Goal: Browse casually

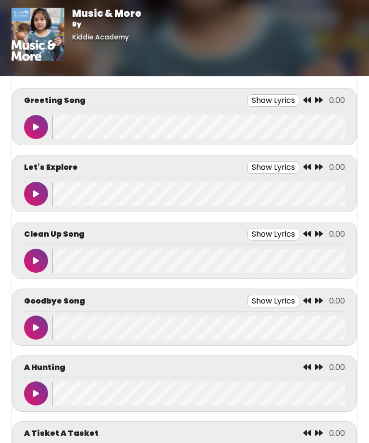
click at [28, 117] on button at bounding box center [36, 127] width 24 height 24
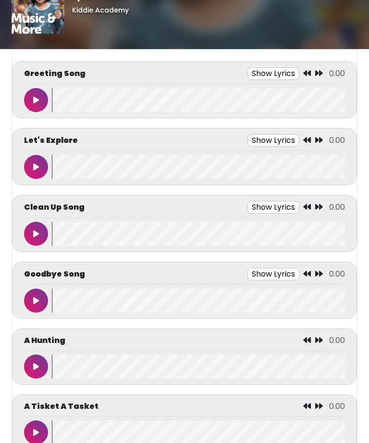
click at [368, 229] on body "Music & More By Kiddie Academy Music & More By Kiddie Academy" at bounding box center [184, 194] width 369 height 443
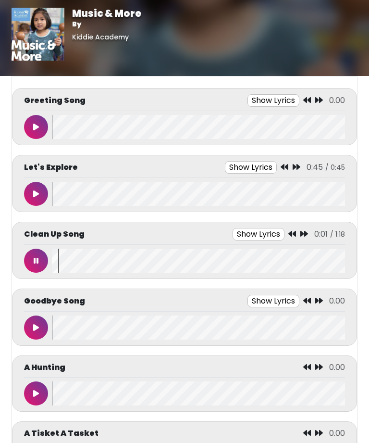
click at [42, 254] on button at bounding box center [36, 261] width 24 height 24
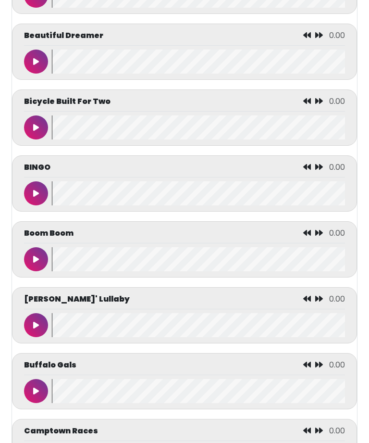
scroll to position [859, 0]
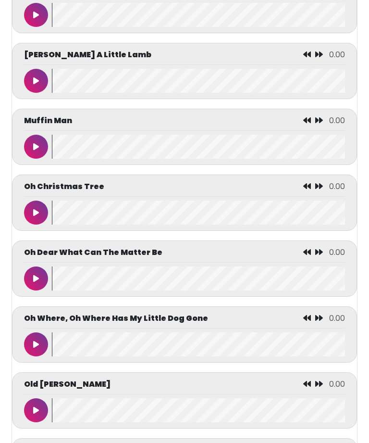
scroll to position [3079, 0]
